Goal: Task Accomplishment & Management: Manage account settings

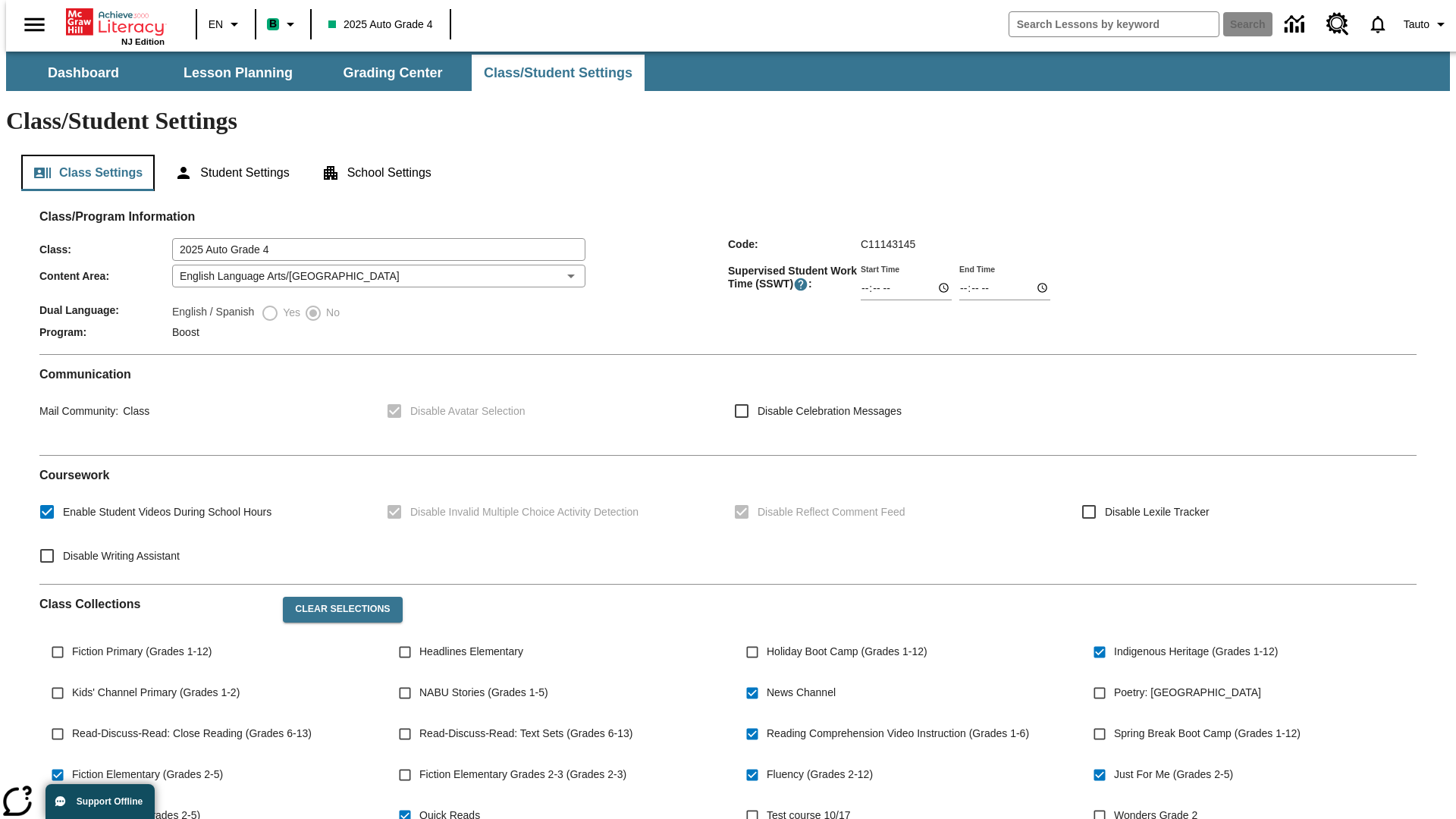
click at [81, 155] on button "Class Settings" at bounding box center [87, 172] width 133 height 36
type input "02:23"
type input "03:23"
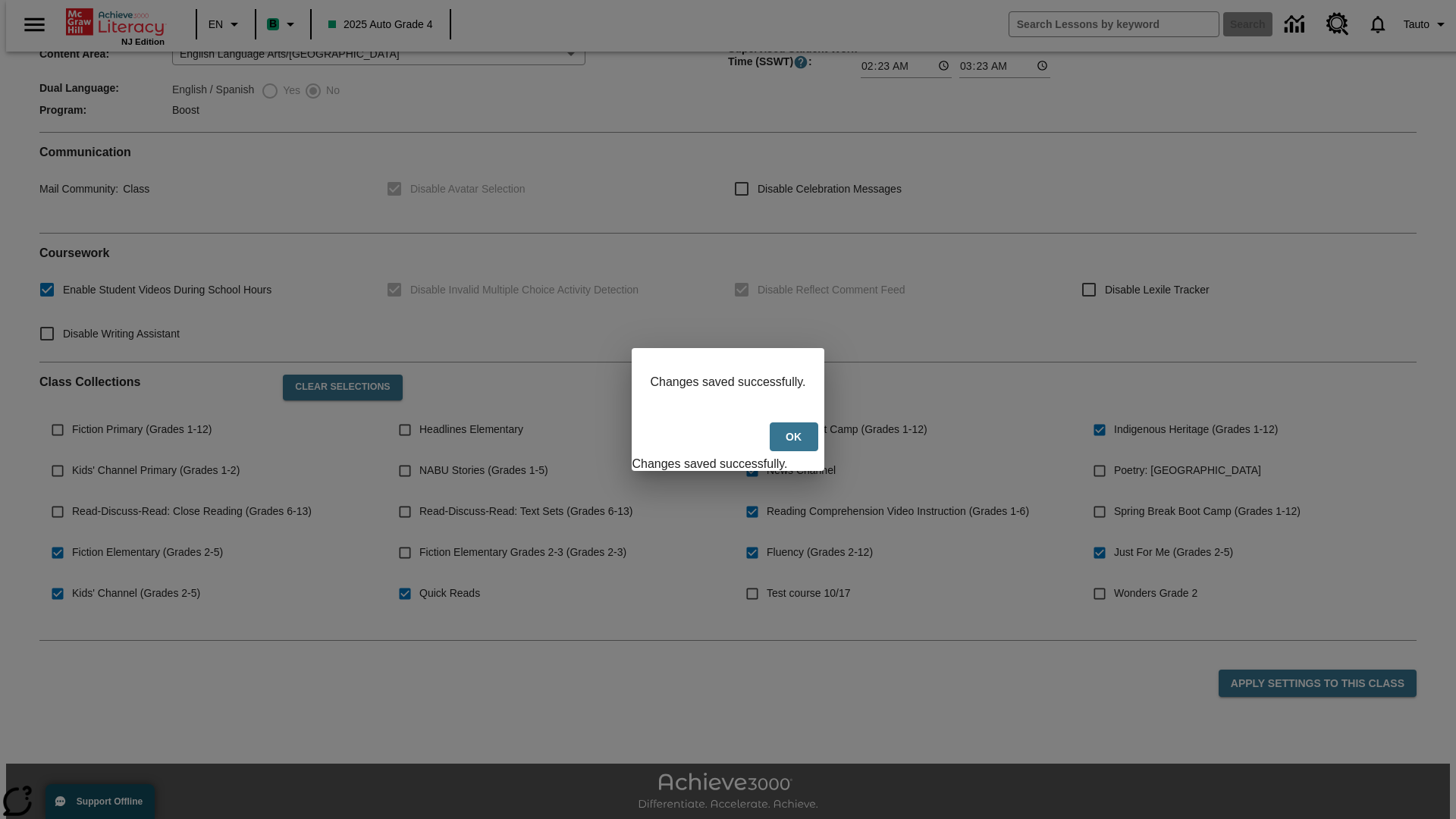
click at [795, 444] on button "Ok" at bounding box center [794, 437] width 49 height 30
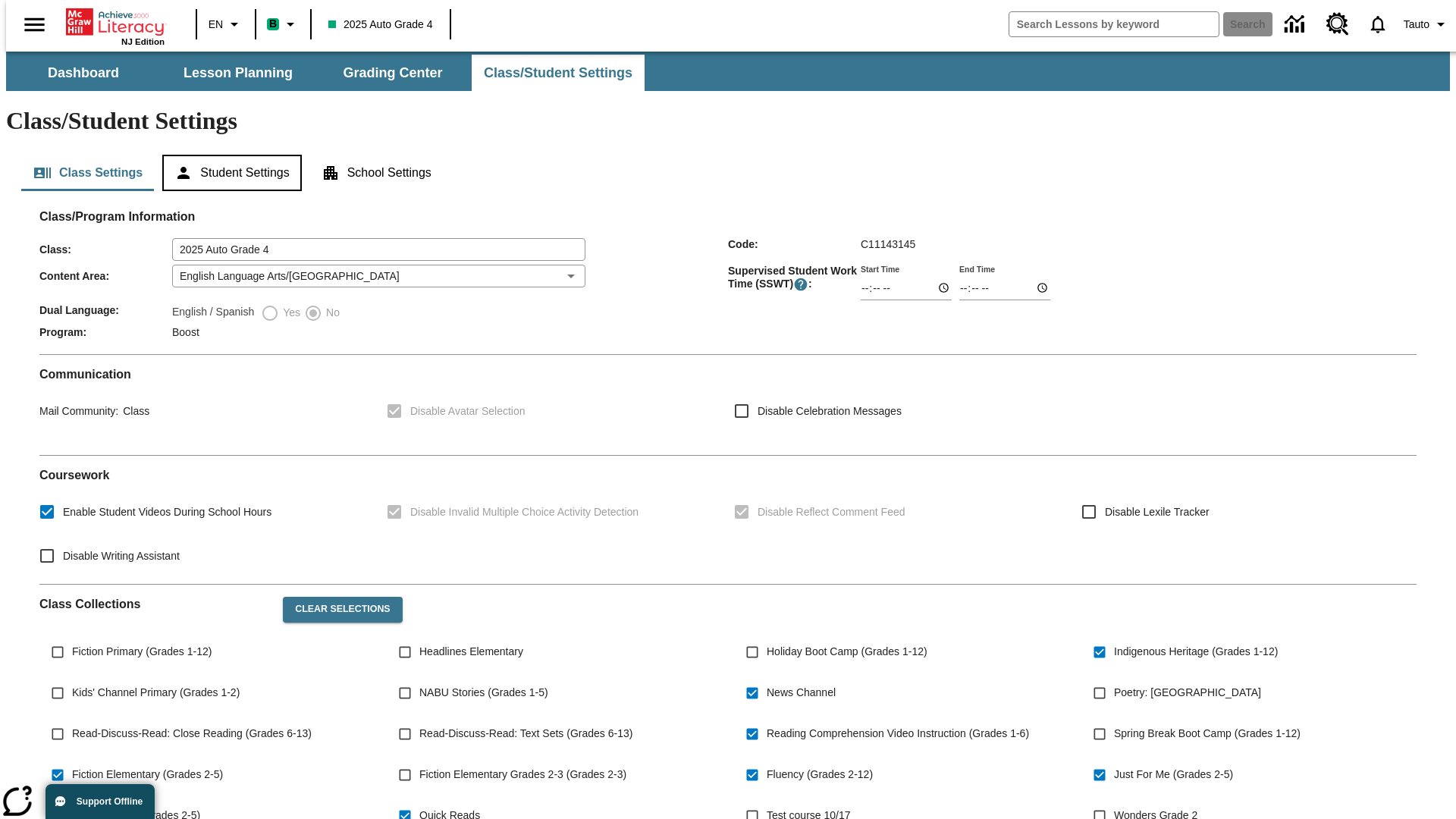
click at [227, 155] on button "Student Settings" at bounding box center [231, 172] width 139 height 36
